Goal: Information Seeking & Learning: Learn about a topic

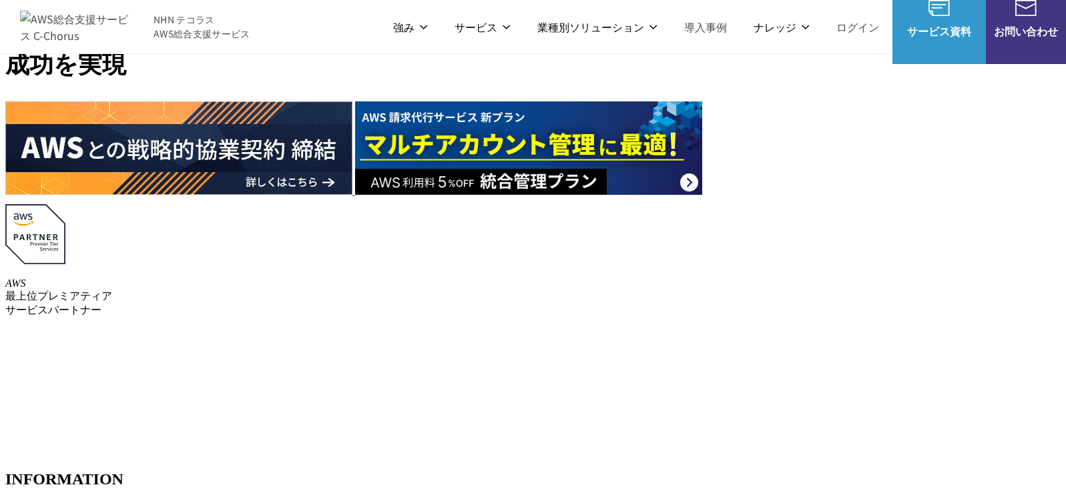
scroll to position [67, 0]
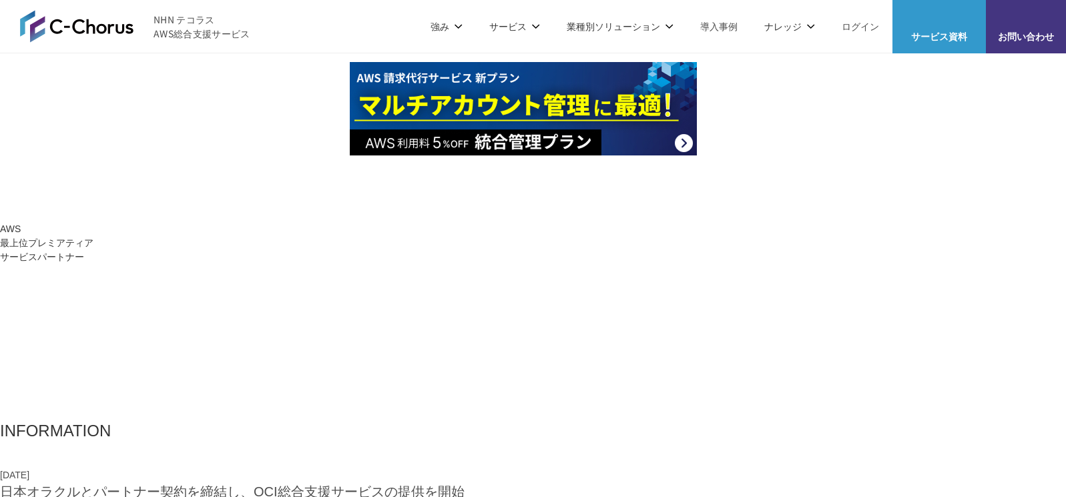
click at [406, 133] on link "AWSの監視・運用代行" at bounding box center [404, 133] width 94 height 13
